Goal: Transaction & Acquisition: Download file/media

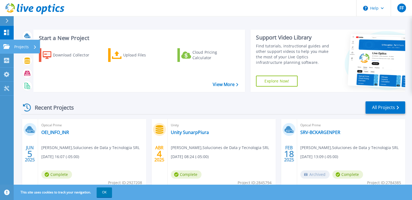
click at [7, 45] on icon at bounding box center [6, 46] width 7 height 5
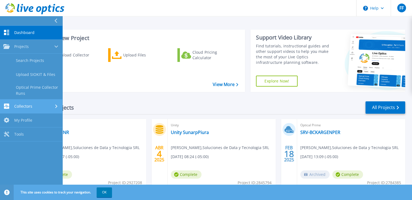
click at [34, 104] on div "Collectors" at bounding box center [31, 106] width 56 height 5
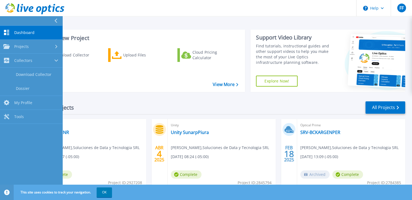
click at [165, 31] on div "Start a New Project Download Collector Upload Files Cloud Pricing Calculator Vi…" at bounding box center [139, 61] width 212 height 62
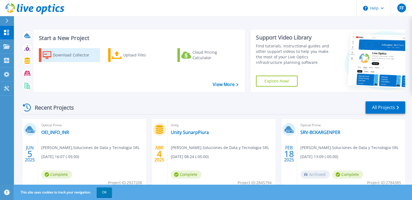
click at [70, 56] on div "Download Collector" at bounding box center [75, 55] width 44 height 11
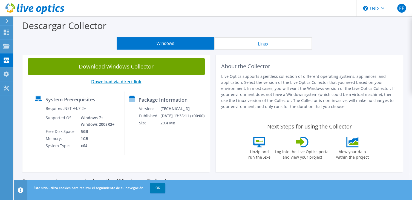
click at [117, 83] on link "Download via direct link" at bounding box center [116, 82] width 50 height 6
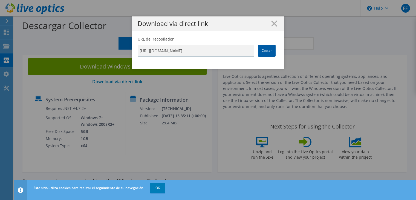
click at [267, 51] on link "Copiar" at bounding box center [267, 51] width 18 height 12
click at [275, 23] on icon at bounding box center [274, 24] width 6 height 6
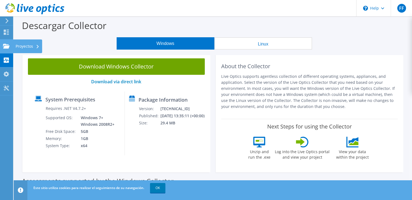
click at [5, 46] on use at bounding box center [6, 46] width 7 height 5
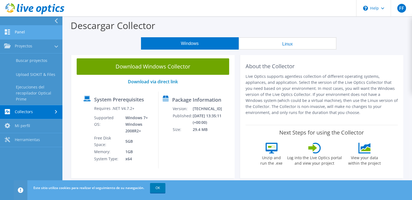
click at [26, 34] on link "Panel" at bounding box center [31, 32] width 62 height 14
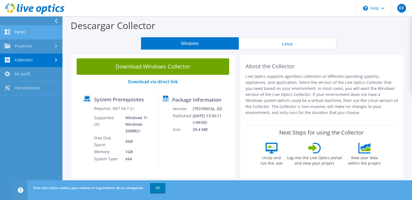
click at [19, 31] on link "Panel" at bounding box center [31, 32] width 62 height 14
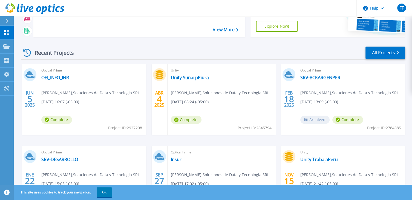
scroll to position [49, 0]
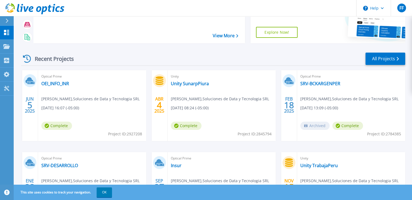
click at [53, 108] on span "06/05/2025, 16:07 (-05:00)" at bounding box center [60, 108] width 38 height 6
click at [27, 61] on icon at bounding box center [27, 59] width 8 height 8
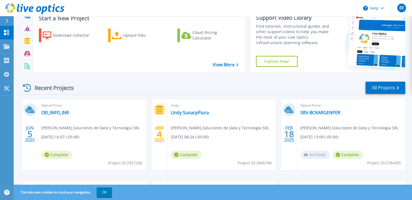
scroll to position [0, 0]
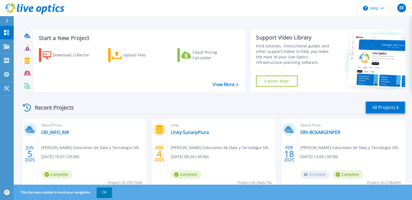
click at [385, 109] on link "All Projects" at bounding box center [386, 107] width 40 height 12
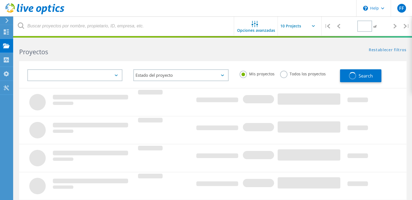
type input "1"
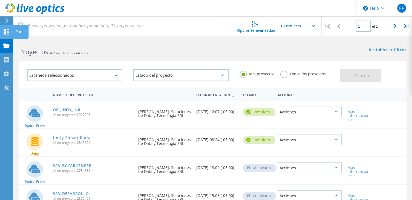
click at [8, 32] on icon at bounding box center [6, 31] width 7 height 5
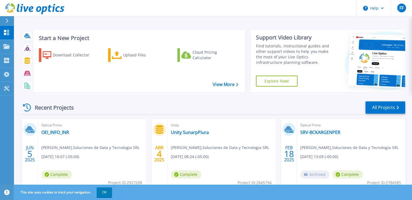
click at [26, 106] on icon at bounding box center [27, 108] width 8 height 8
click at [59, 107] on div "Recent Projects" at bounding box center [51, 107] width 60 height 13
click at [10, 66] on link "Collectors Collectors" at bounding box center [7, 61] width 14 height 14
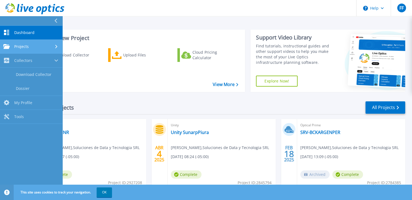
click at [45, 48] on div "Projects" at bounding box center [31, 46] width 56 height 5
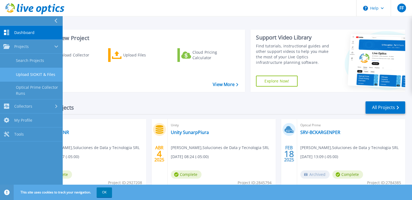
click at [44, 75] on link "Upload SIOKIT & Files" at bounding box center [31, 75] width 62 height 14
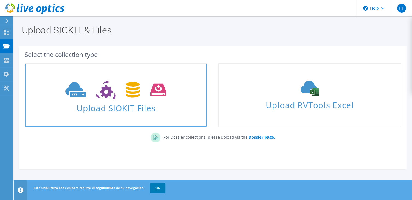
click at [111, 109] on span "Upload SIOKIT Files" at bounding box center [116, 107] width 182 height 12
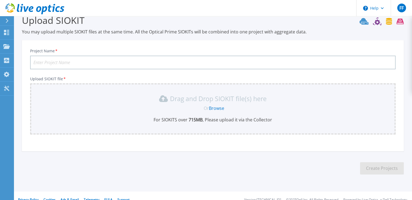
scroll to position [18, 0]
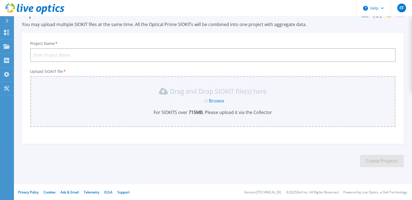
click at [328, 36] on div "Project Name * Upload SIOKIT file * Drag and Drop SIOKIT file(s) here Or Browse…" at bounding box center [213, 88] width 382 height 111
